Goal: Register for event/course

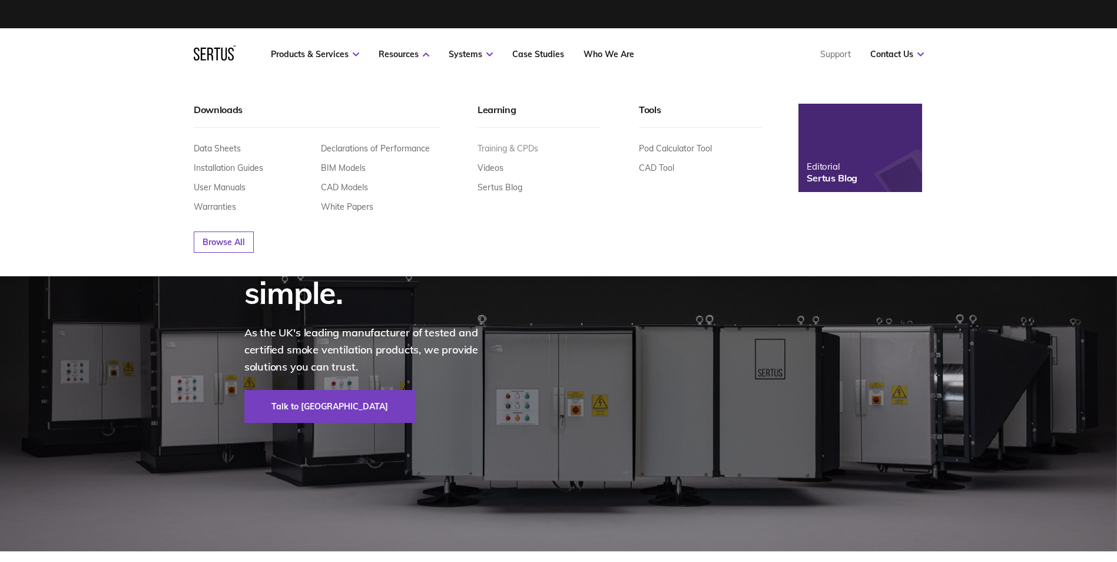
click at [484, 151] on link "Training & CPDs" at bounding box center [508, 148] width 61 height 11
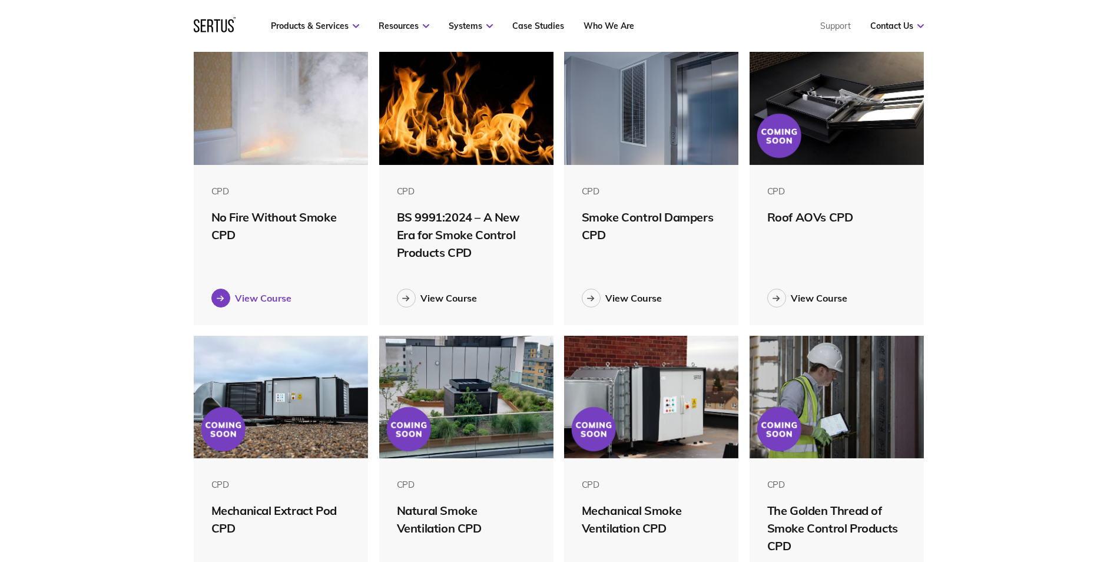
scroll to position [353, 0]
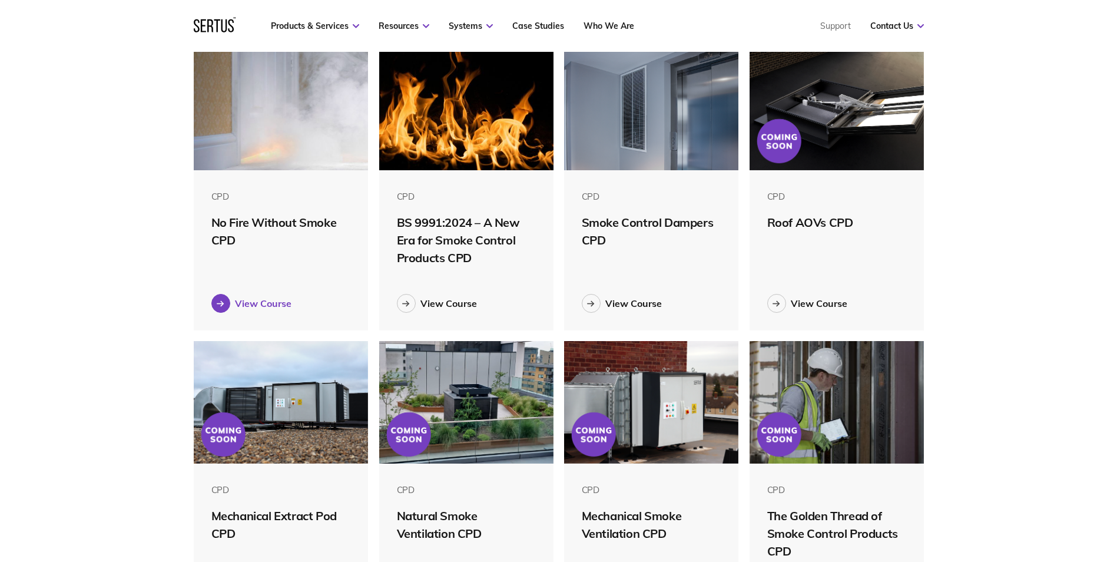
click at [247, 304] on div "View Course" at bounding box center [263, 303] width 57 height 12
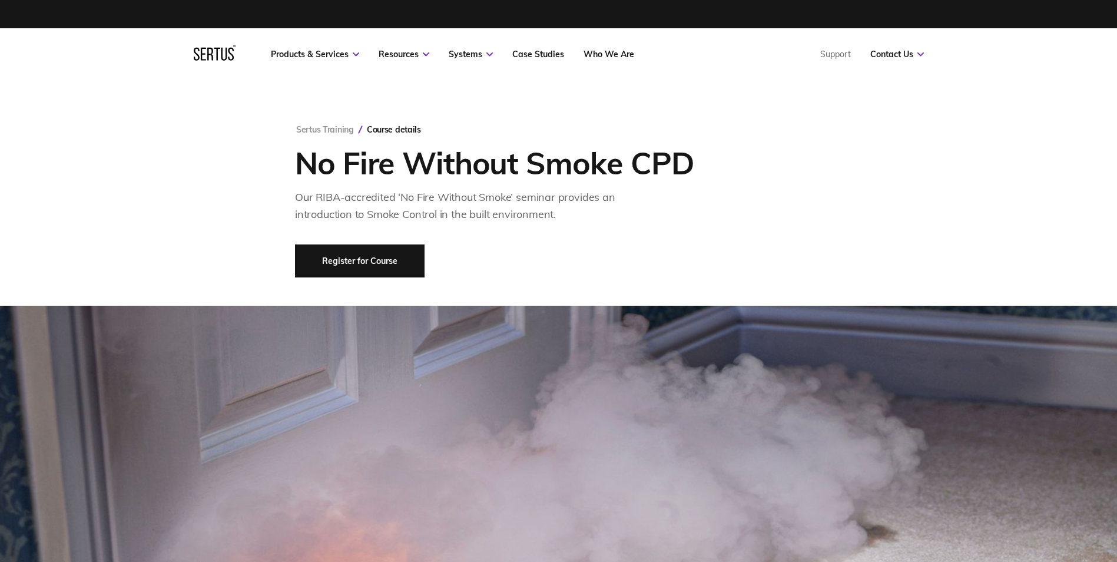
click at [371, 255] on link "Register for Course" at bounding box center [360, 260] width 130 height 33
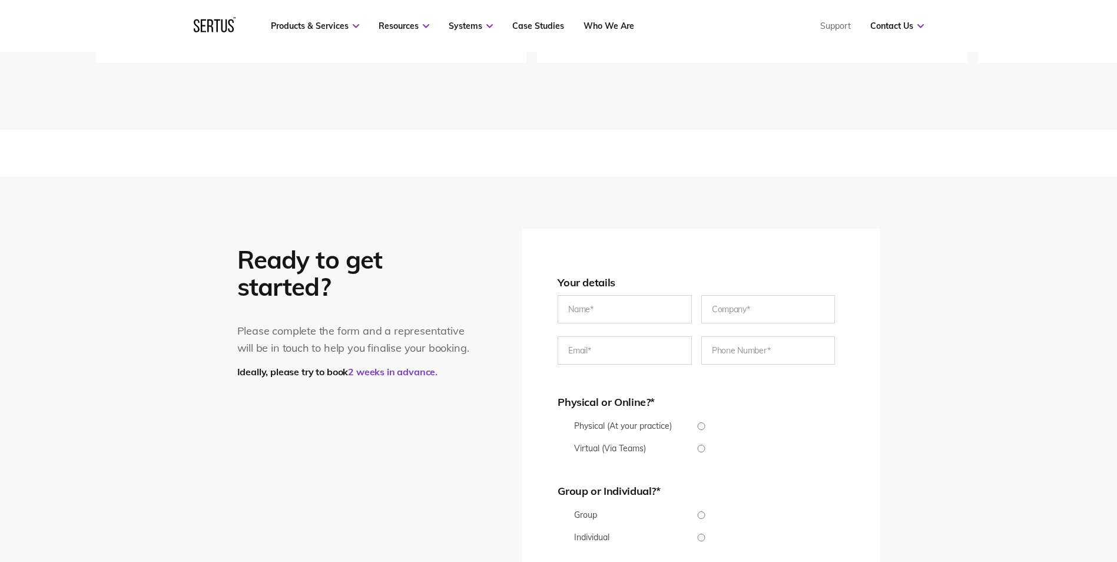
scroll to position [1931, 0]
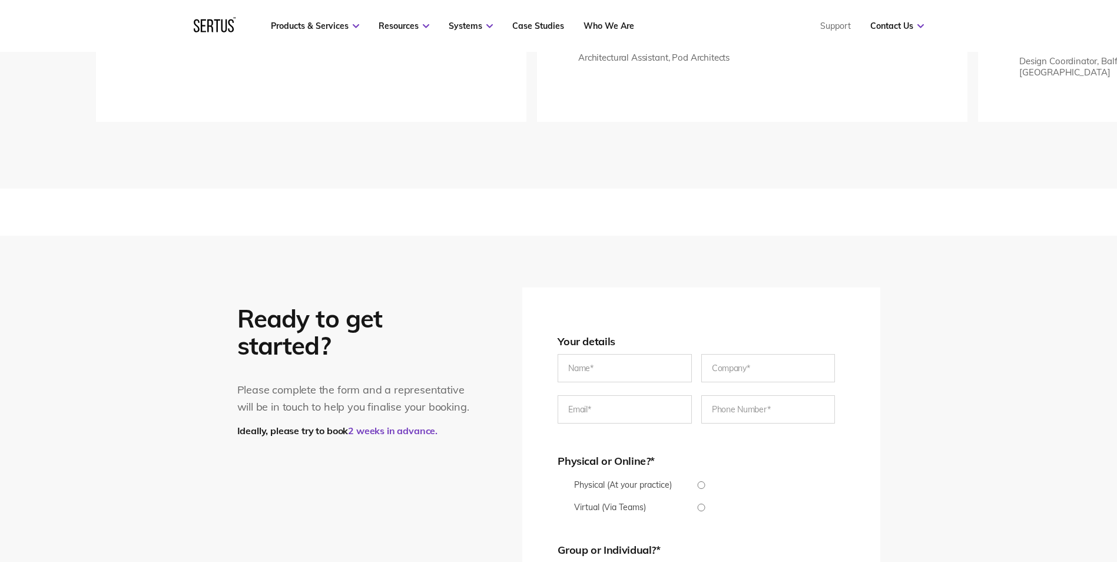
scroll to position [2166, 0]
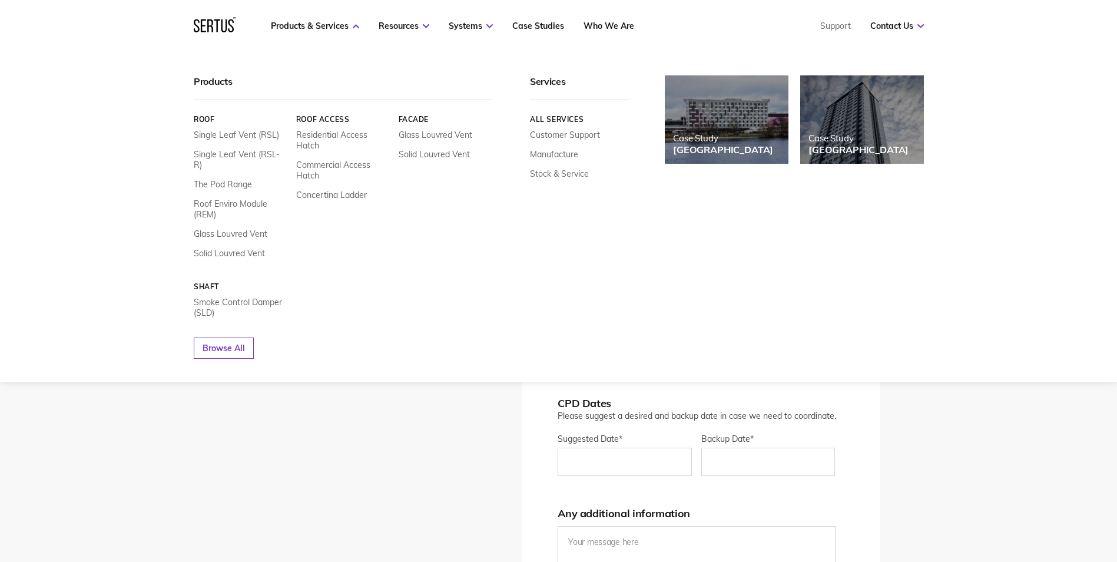
click at [216, 24] on icon at bounding box center [215, 24] width 42 height 15
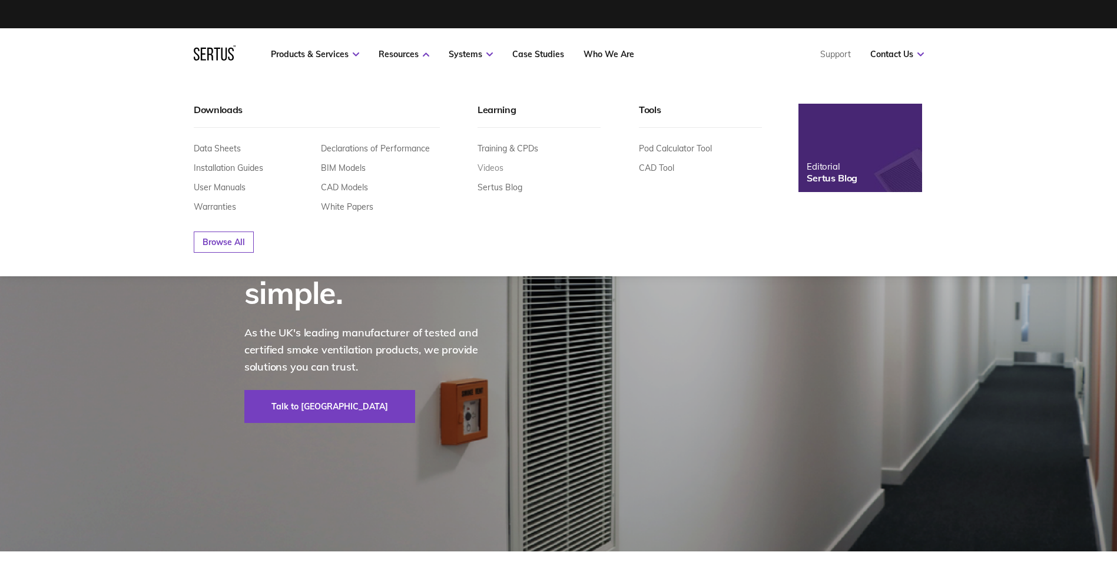
click at [491, 170] on link "Videos" at bounding box center [491, 168] width 26 height 11
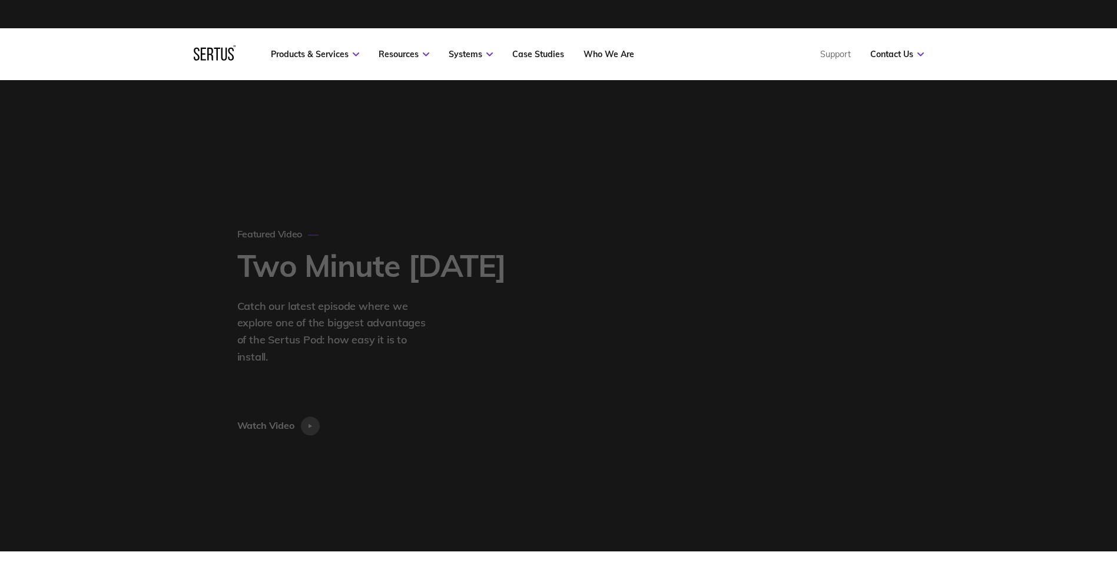
scroll to position [5670, 749]
